Goal: Task Accomplishment & Management: Use online tool/utility

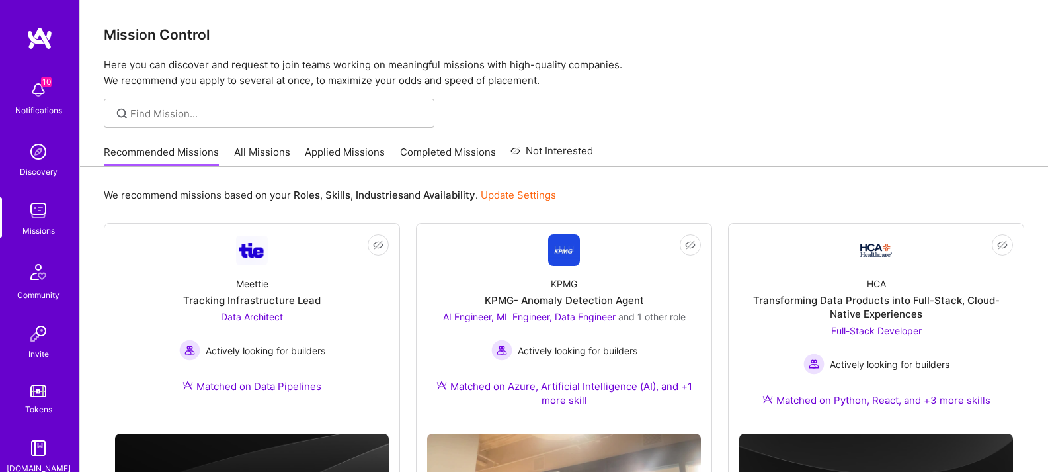
click at [30, 94] on img at bounding box center [38, 90] width 26 height 26
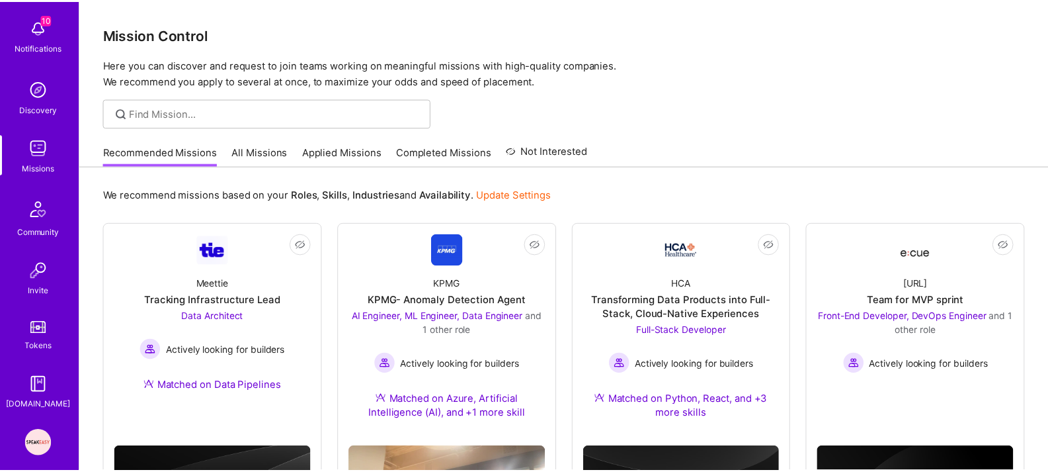
scroll to position [165, 0]
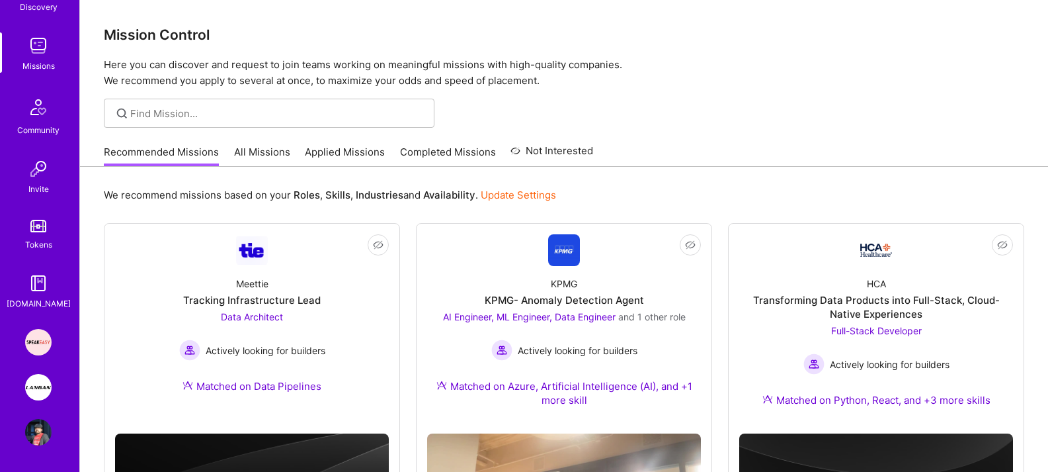
click at [26, 386] on img at bounding box center [38, 387] width 26 height 26
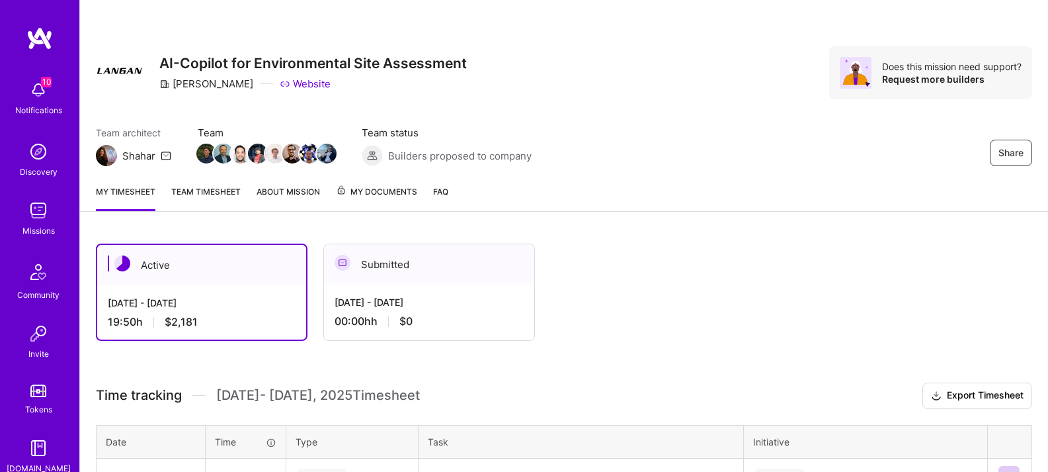
click at [228, 190] on link "Team timesheet" at bounding box center [205, 198] width 69 height 26
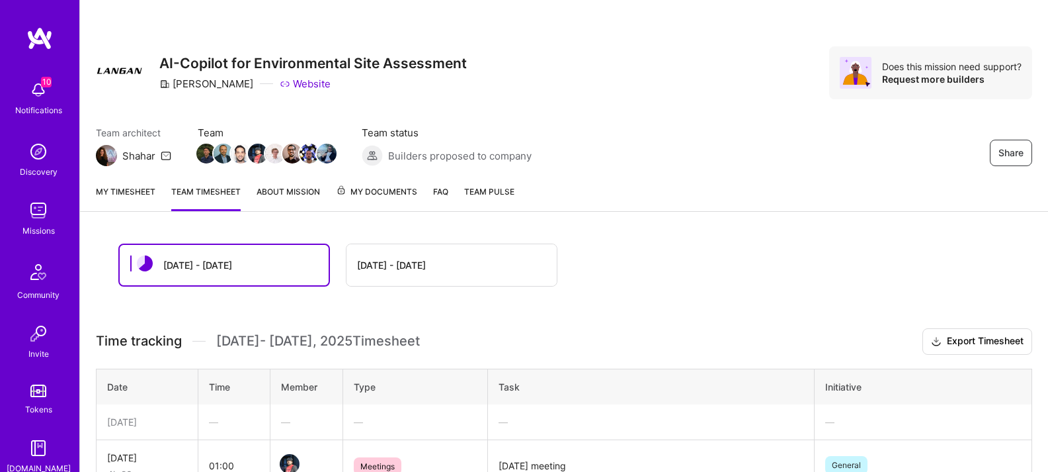
click at [128, 193] on link "My timesheet" at bounding box center [126, 198] width 60 height 26
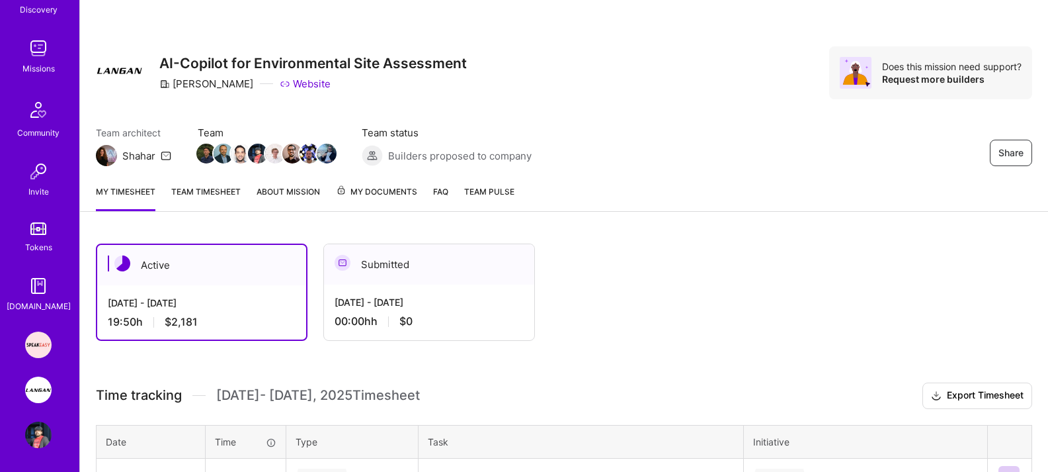
scroll to position [165, 0]
click at [46, 344] on img at bounding box center [38, 342] width 26 height 26
